Goal: Task Accomplishment & Management: Complete application form

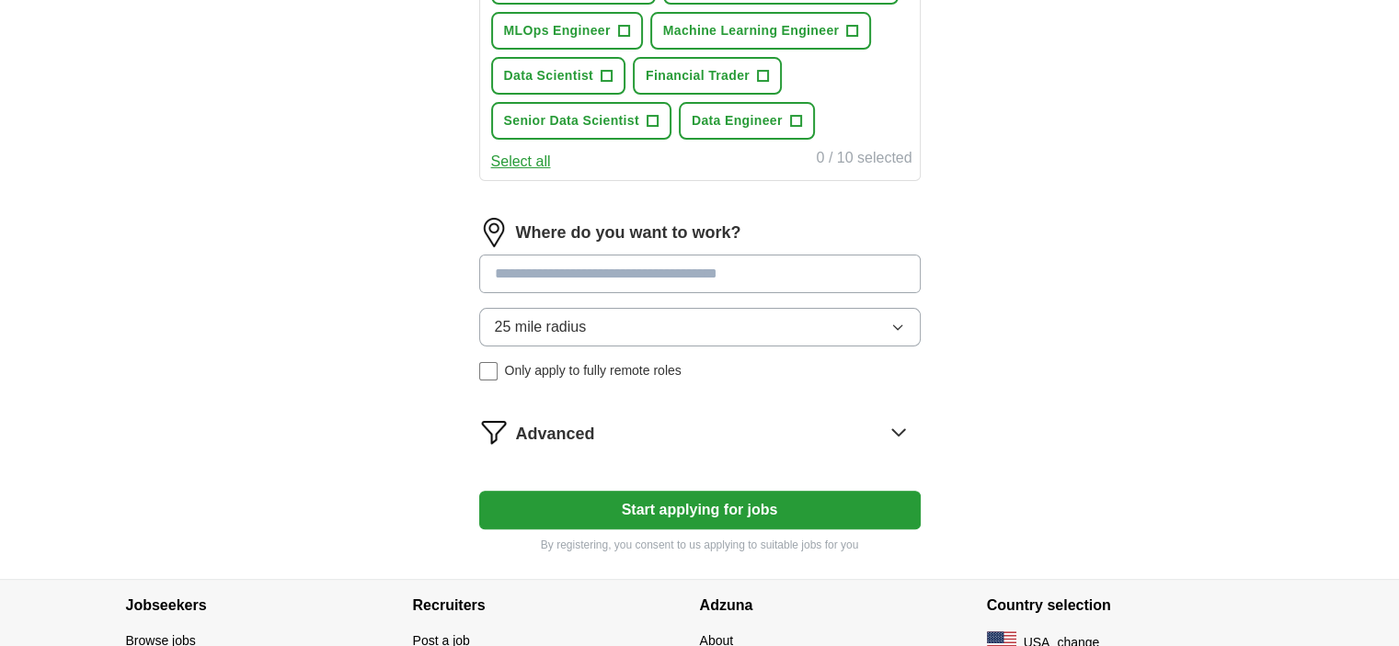
scroll to position [429, 0]
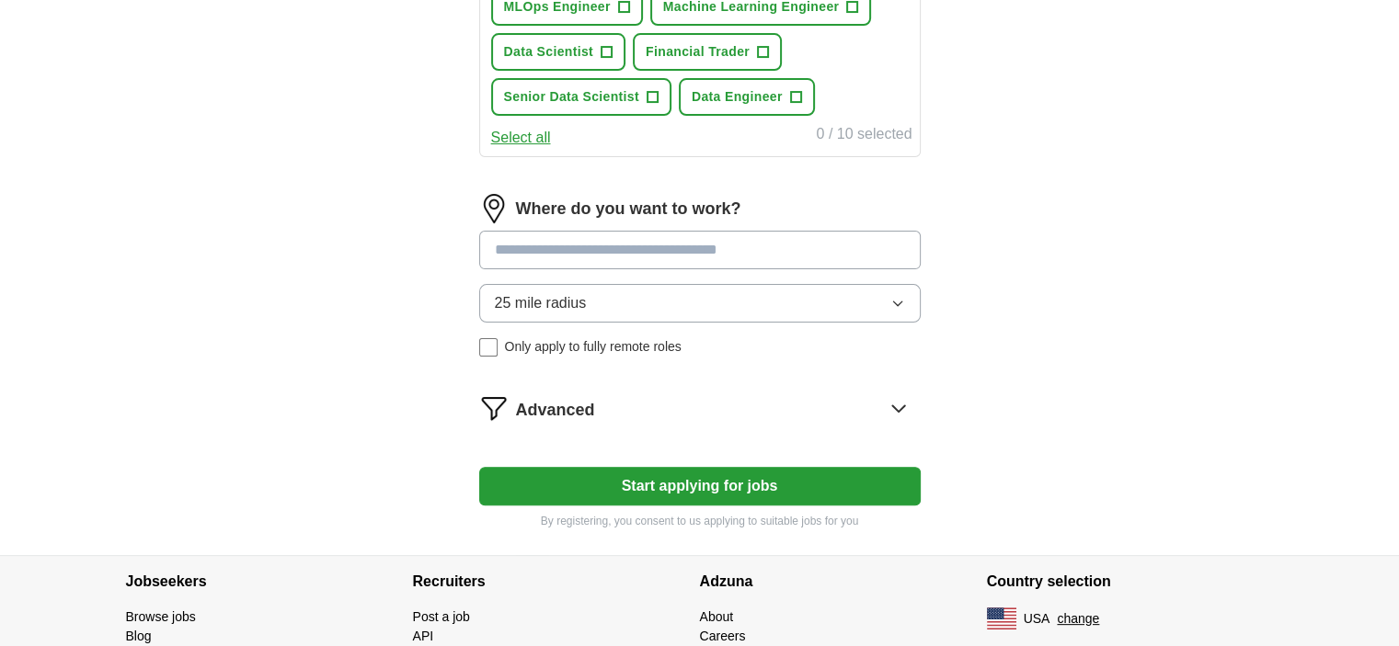
click at [865, 483] on button "Start applying for jobs" at bounding box center [699, 486] width 441 height 39
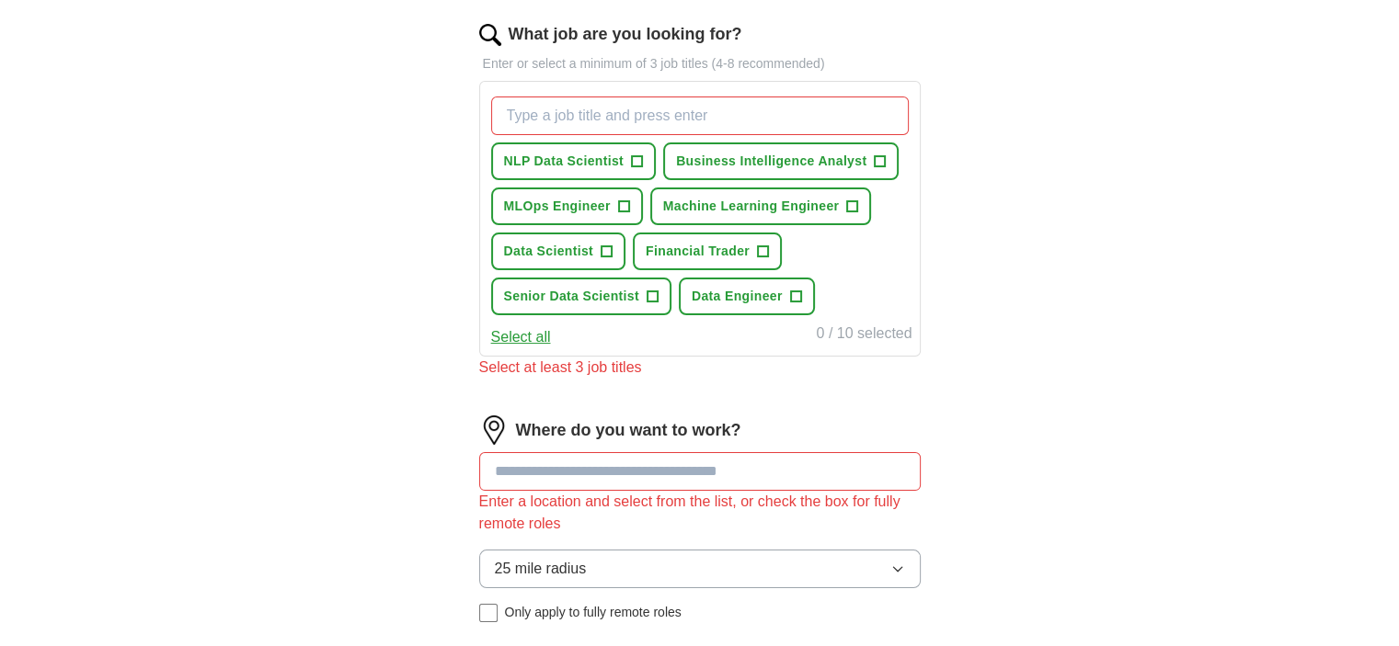
scroll to position [214, 0]
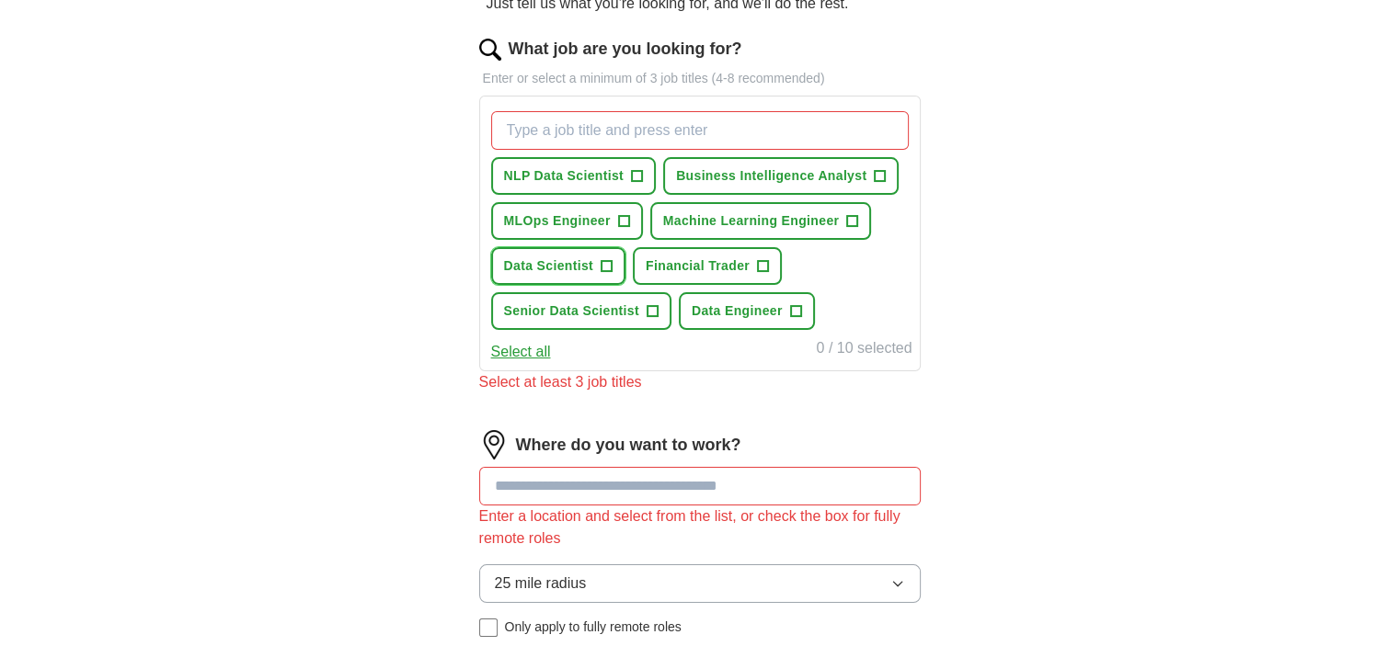
click at [605, 259] on span "+" at bounding box center [605, 266] width 11 height 15
click at [654, 305] on span "+" at bounding box center [651, 311] width 11 height 15
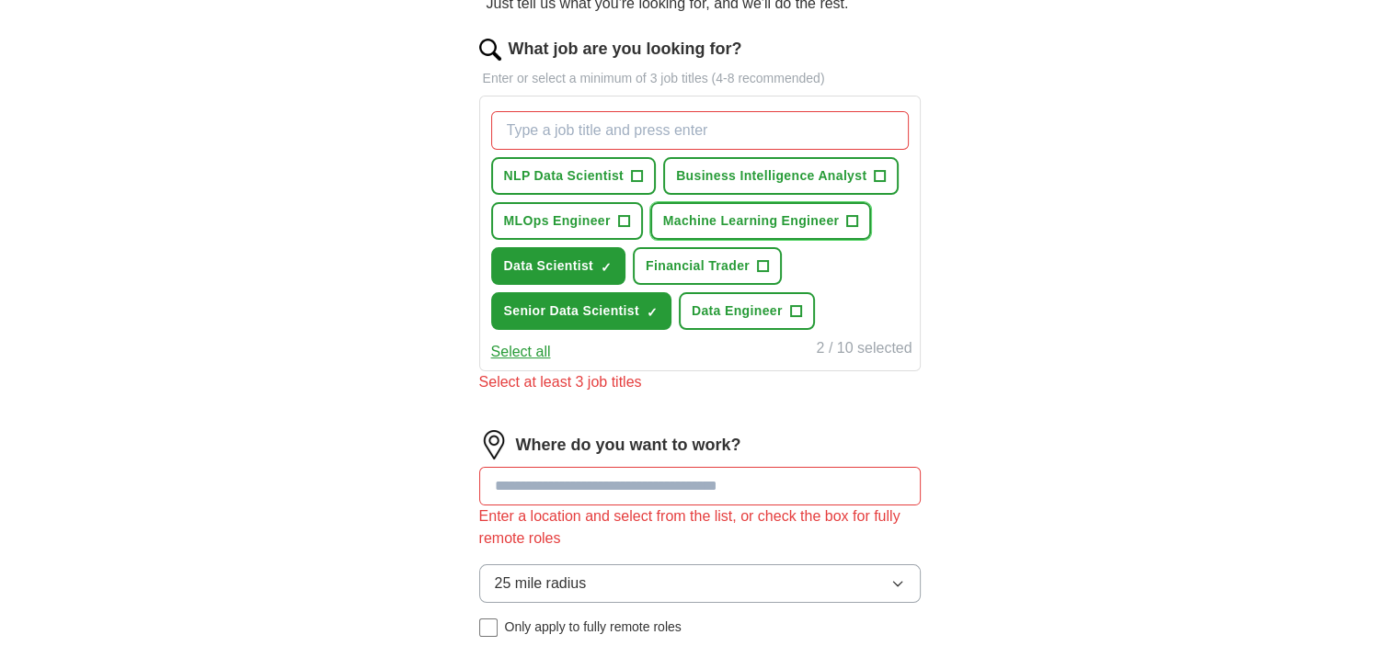
click at [853, 218] on span "+" at bounding box center [852, 221] width 11 height 15
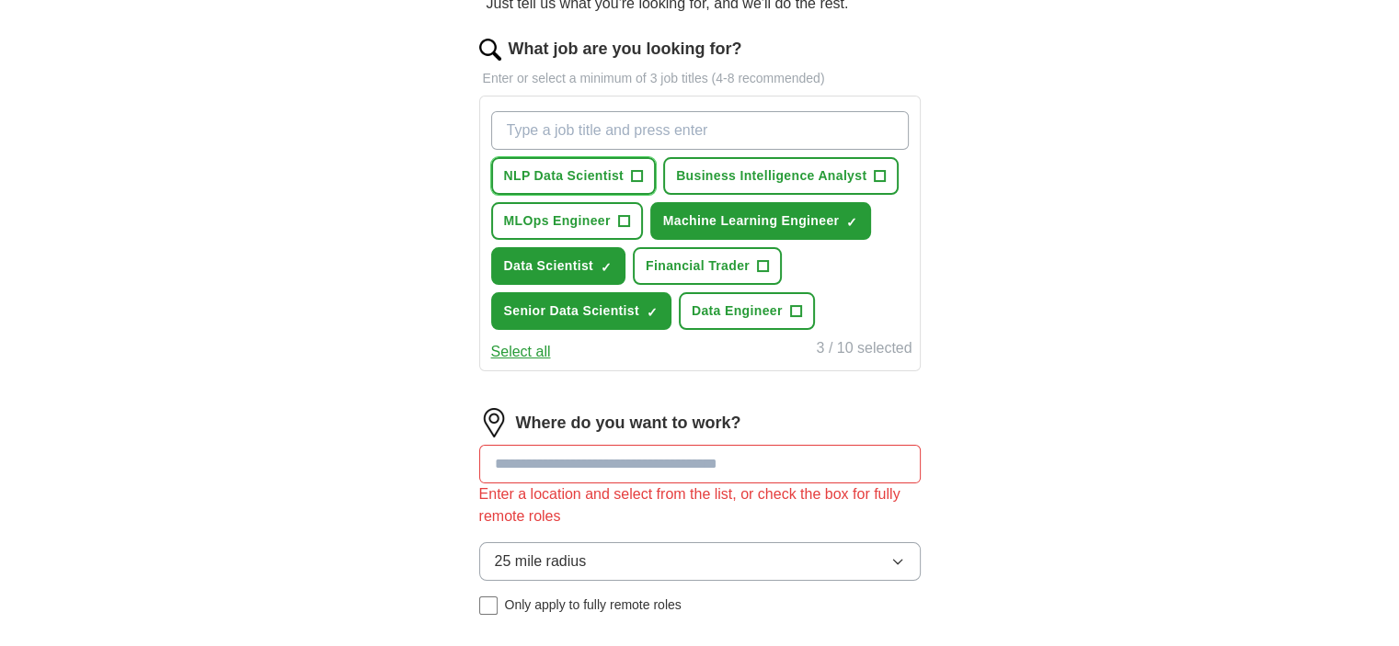
click at [643, 175] on button "NLP Data Scientist +" at bounding box center [574, 176] width 166 height 38
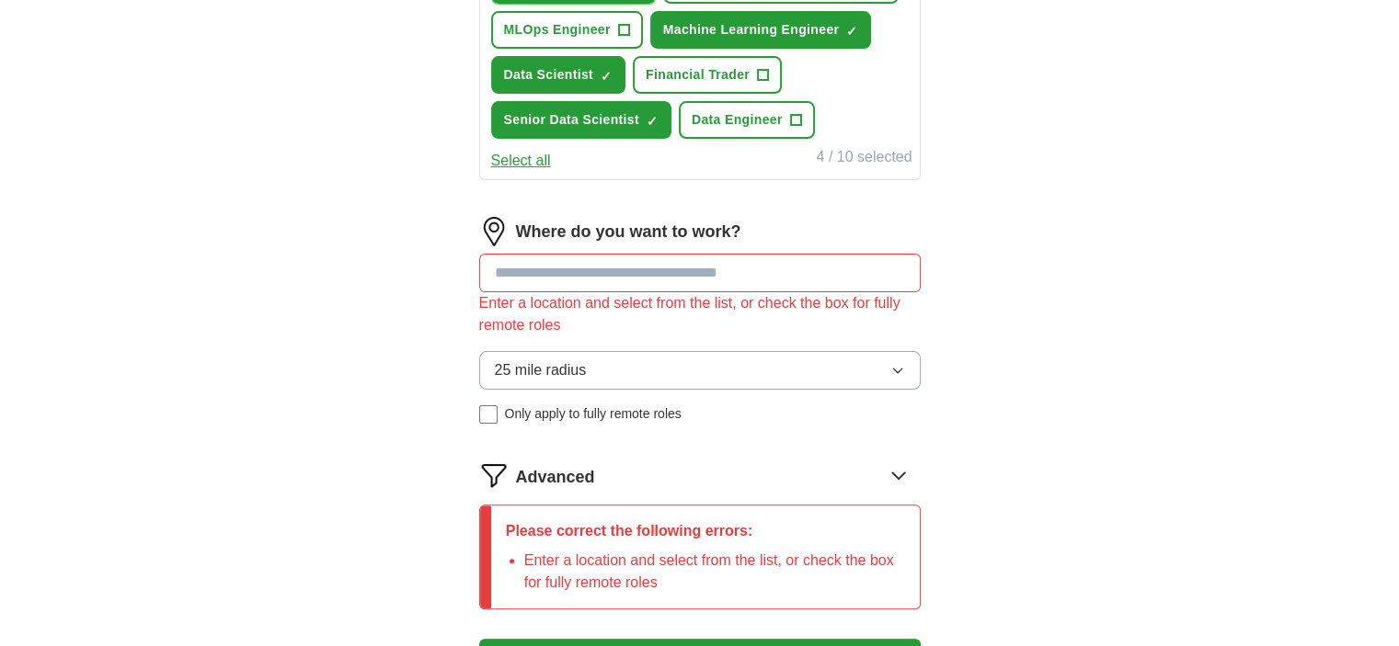
scroll to position [429, 0]
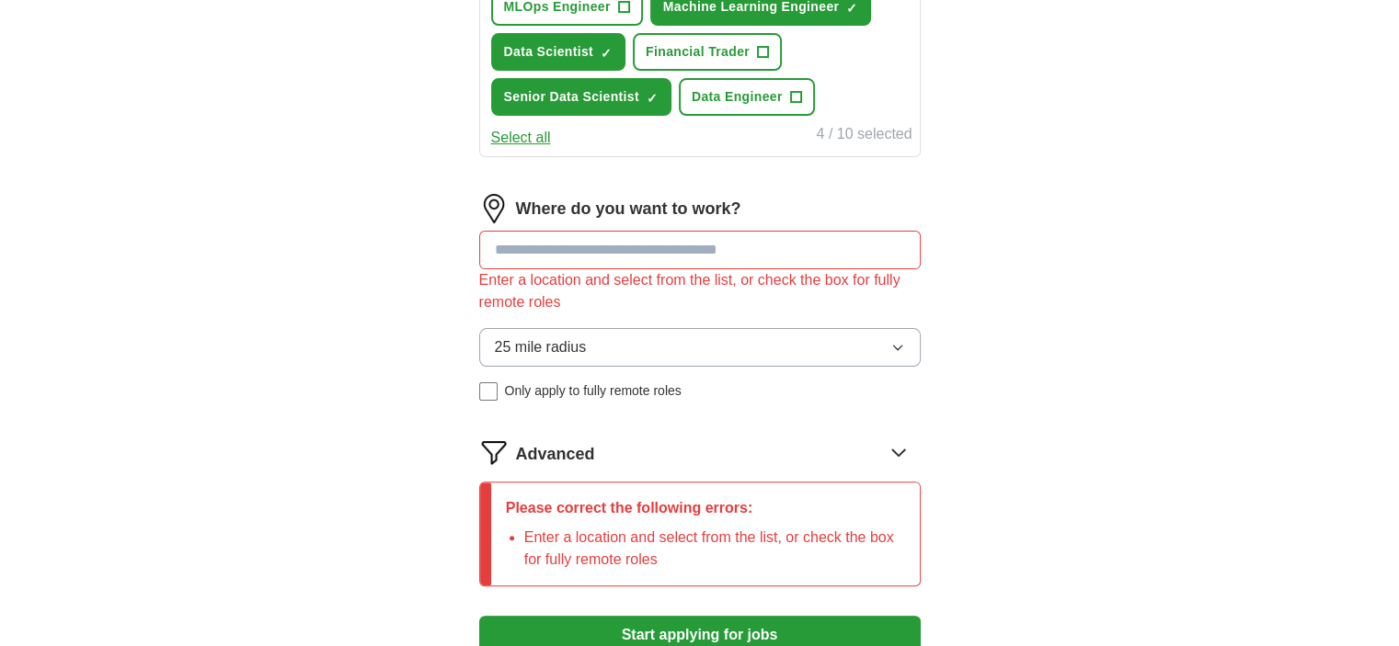
click at [635, 256] on input at bounding box center [699, 250] width 441 height 39
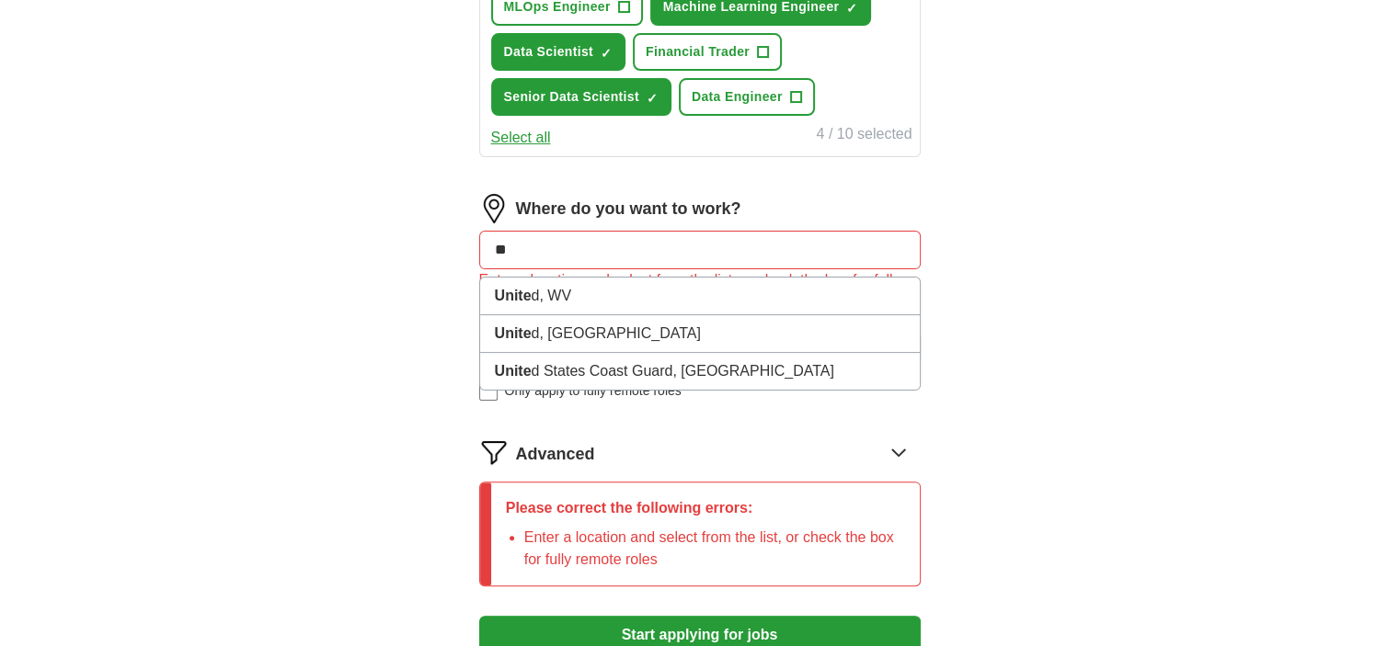
type input "*"
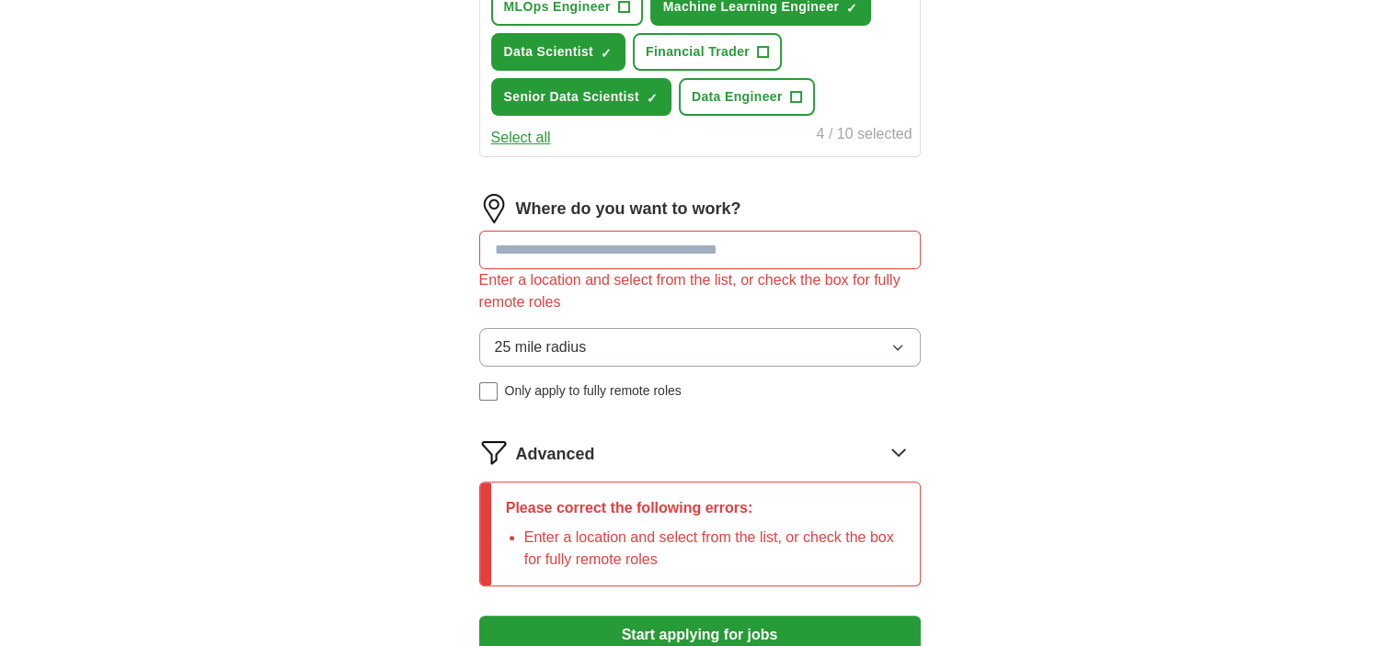
click at [1076, 282] on div "ApplyIQ Let ApplyIQ do the hard work of searching and applying for jobs. Just t…" at bounding box center [699, 166] width 1177 height 1077
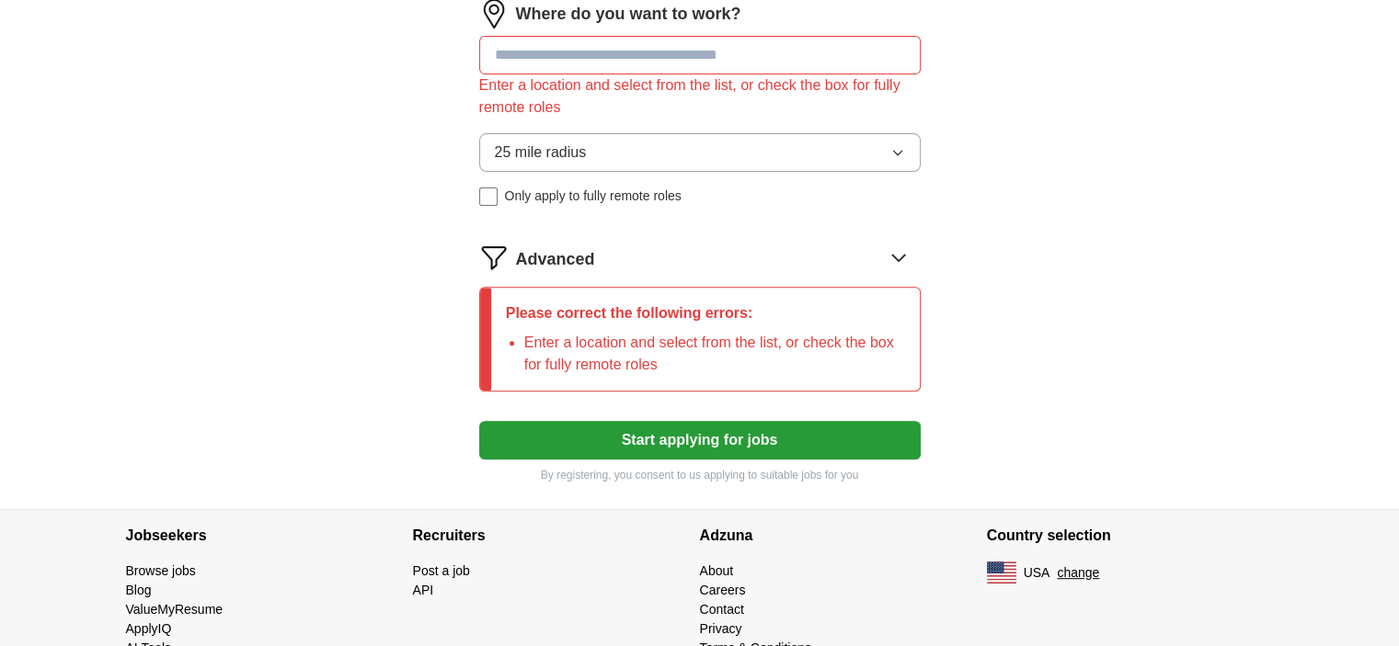
scroll to position [644, 0]
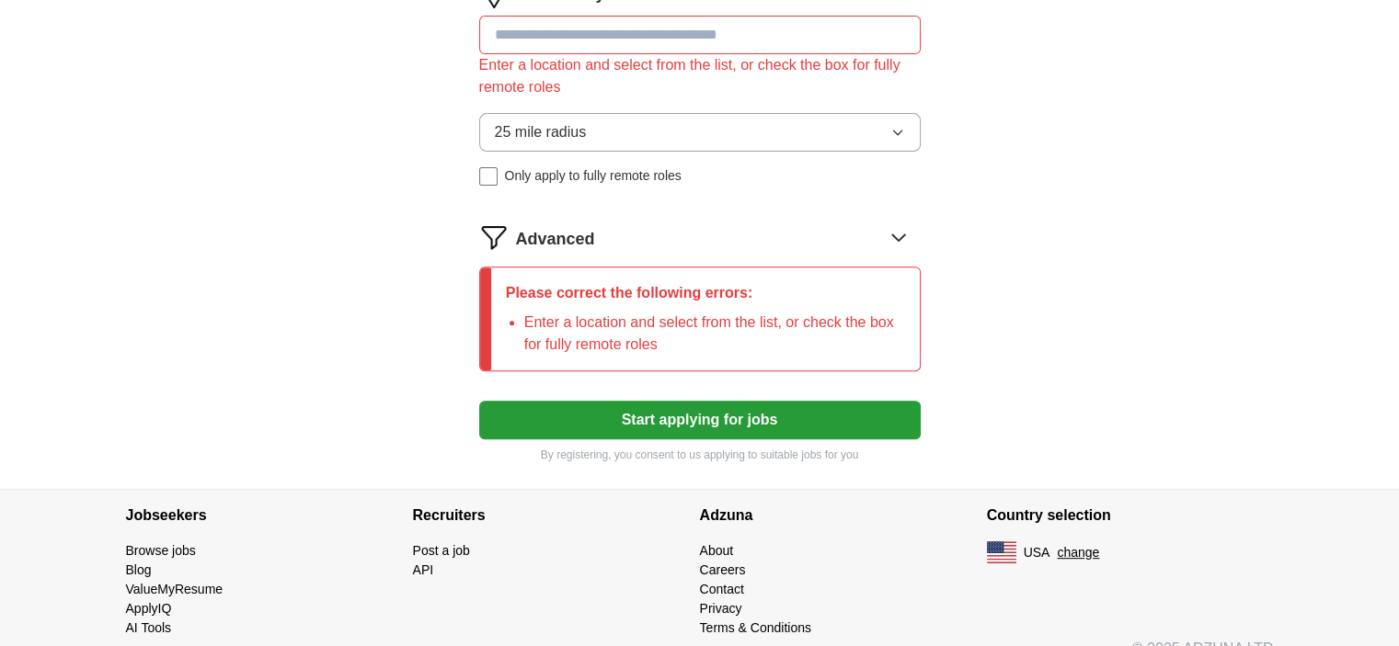
click at [802, 411] on button "Start applying for jobs" at bounding box center [699, 420] width 441 height 39
click at [162, 547] on link "Browse jobs" at bounding box center [161, 550] width 70 height 15
